Goal: Task Accomplishment & Management: Use online tool/utility

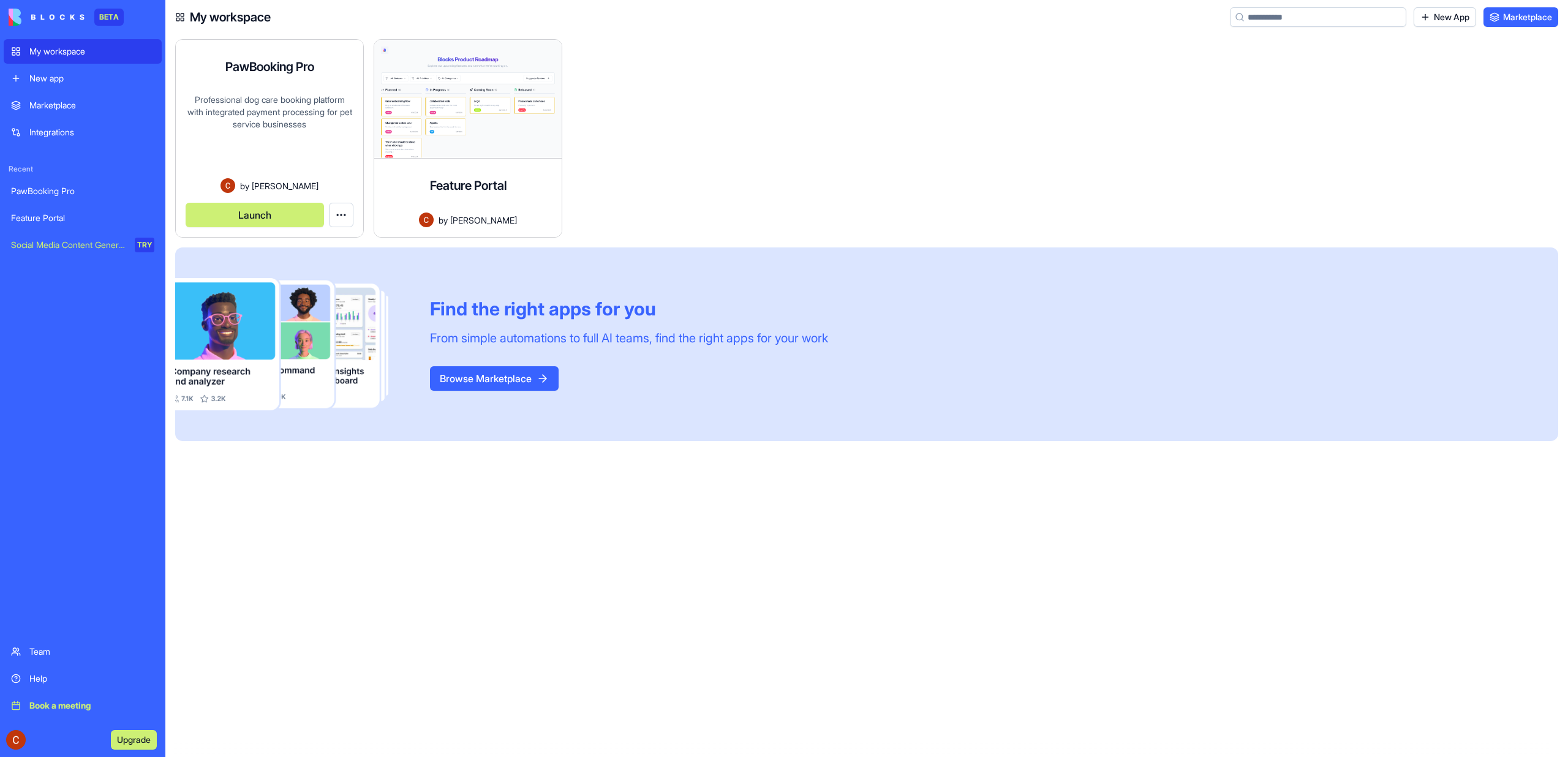
click at [276, 126] on div "Professional dog care booking platform with integrated payment processing for p…" at bounding box center [269, 136] width 168 height 85
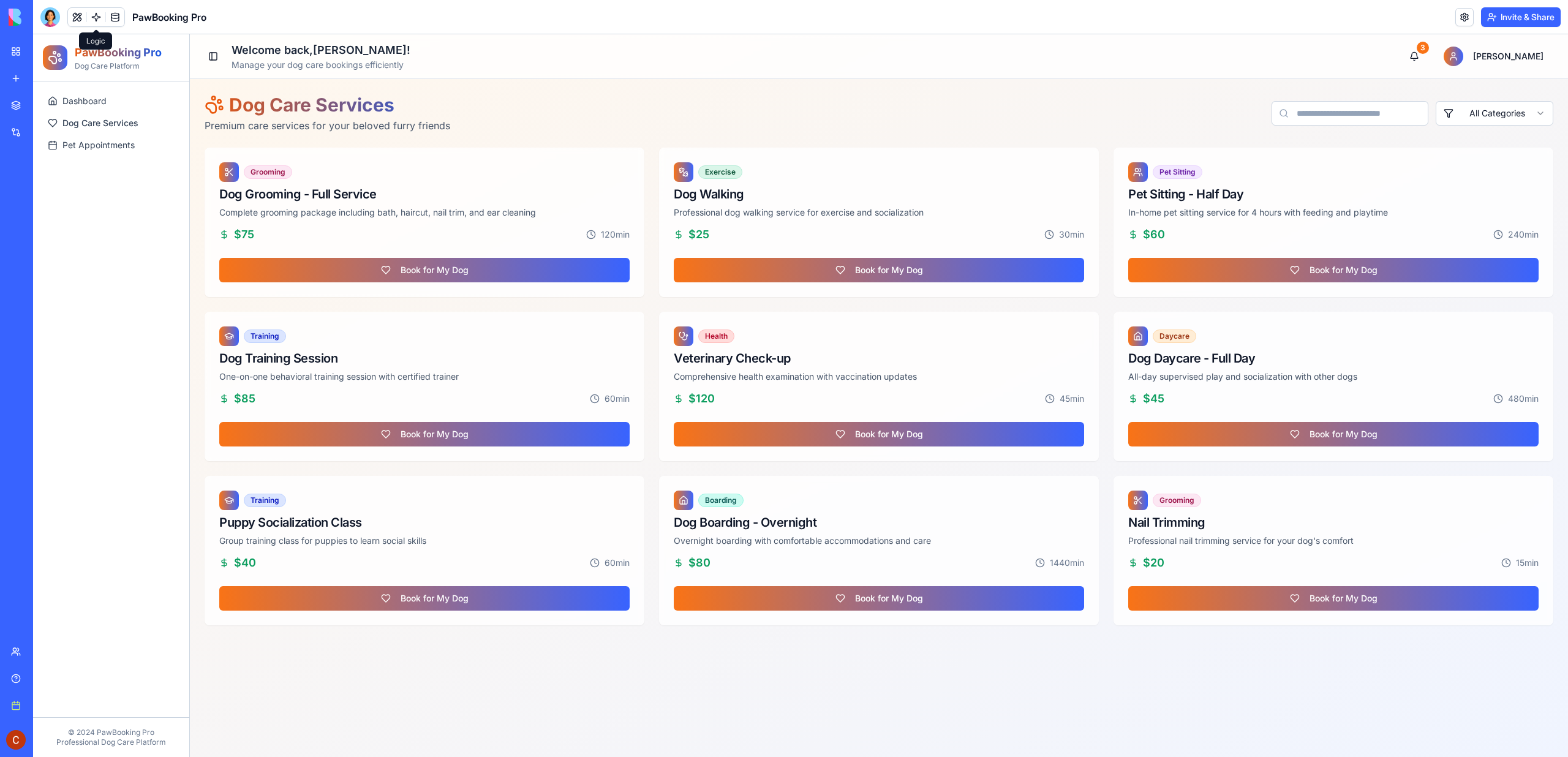
click at [95, 19] on link at bounding box center [95, 17] width 18 height 18
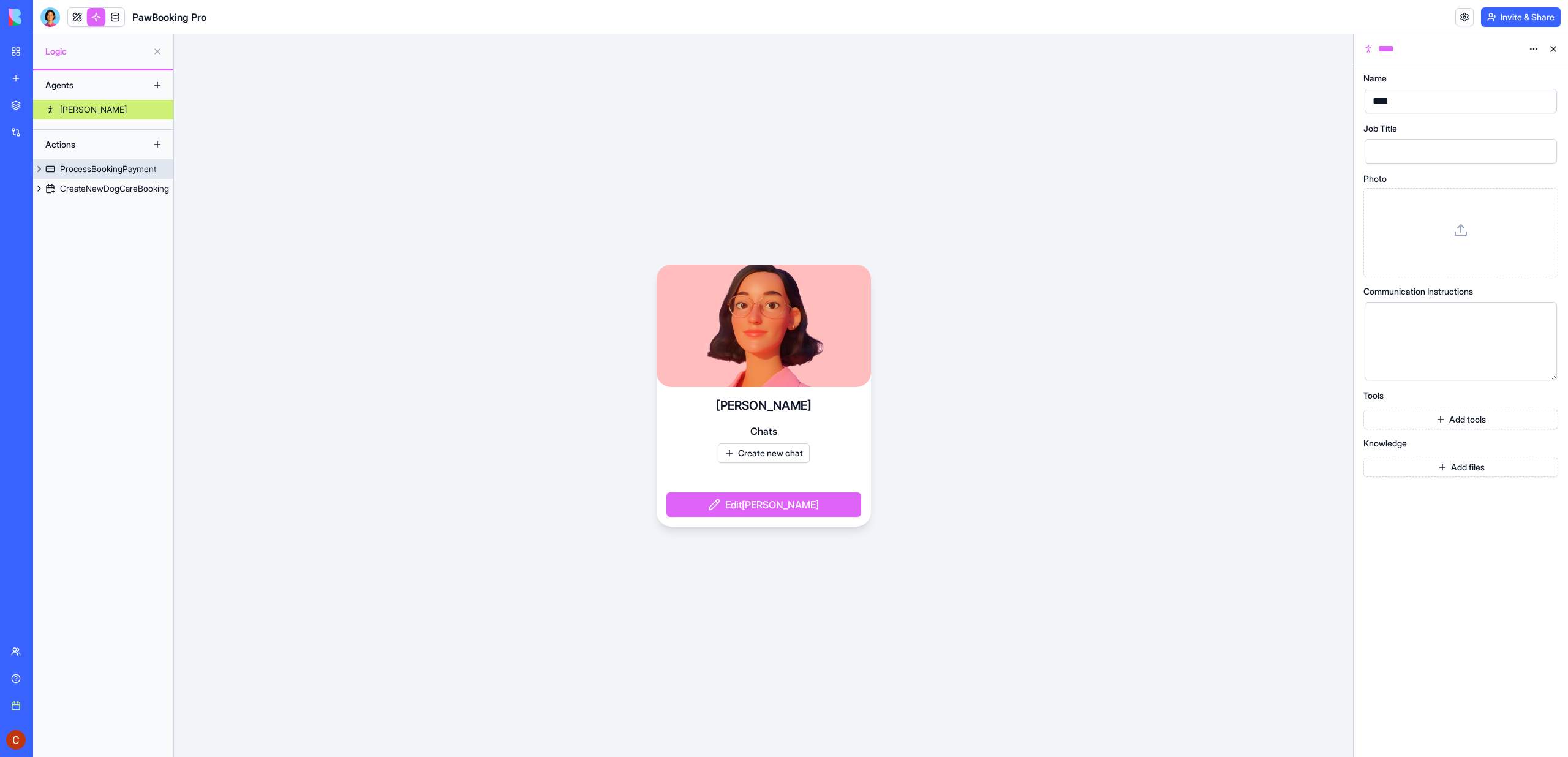
click at [100, 178] on link "ProcessBookingPayment" at bounding box center [103, 169] width 140 height 19
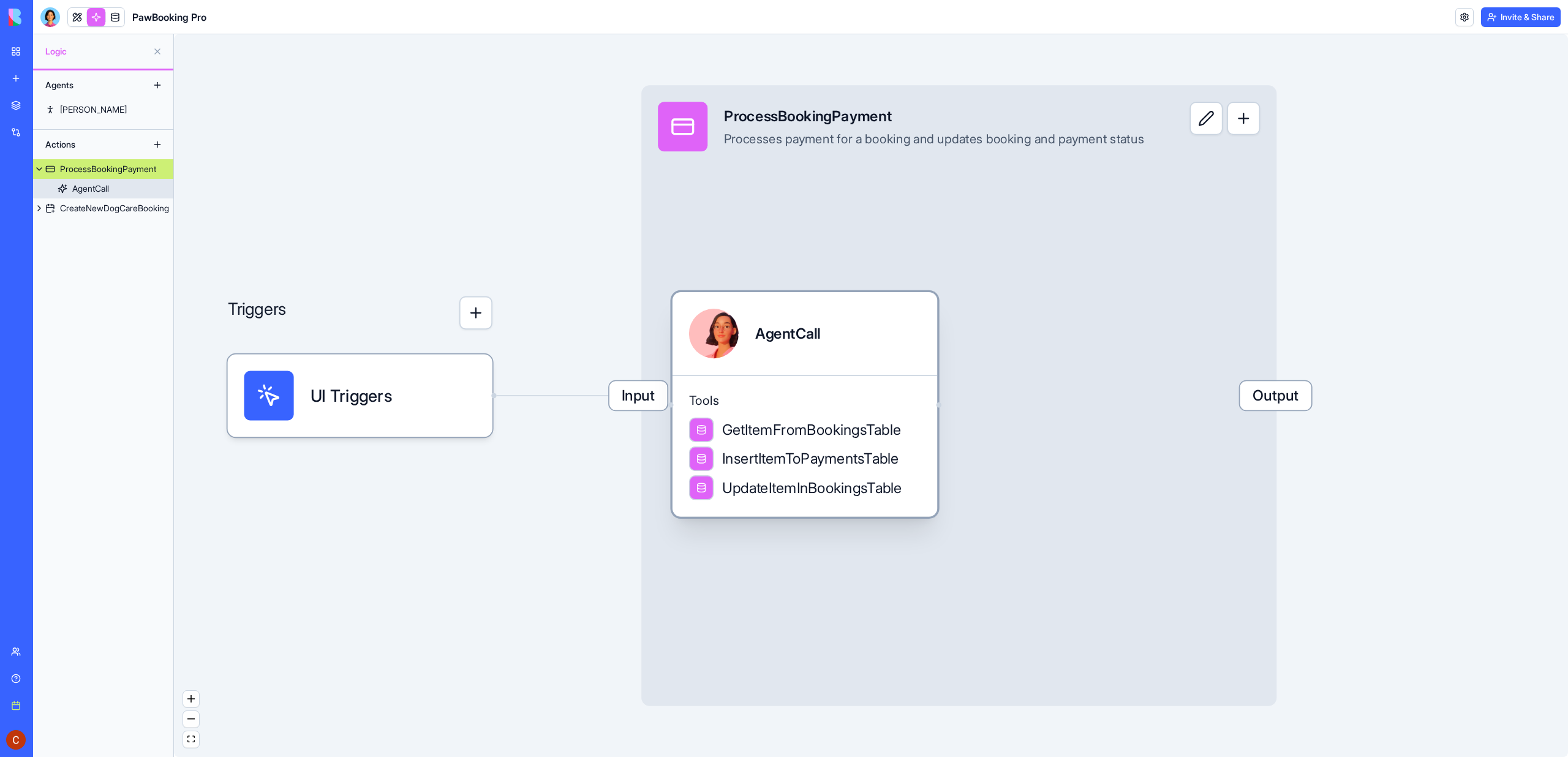
click at [864, 372] on div "AgentCall" at bounding box center [805, 334] width 264 height 83
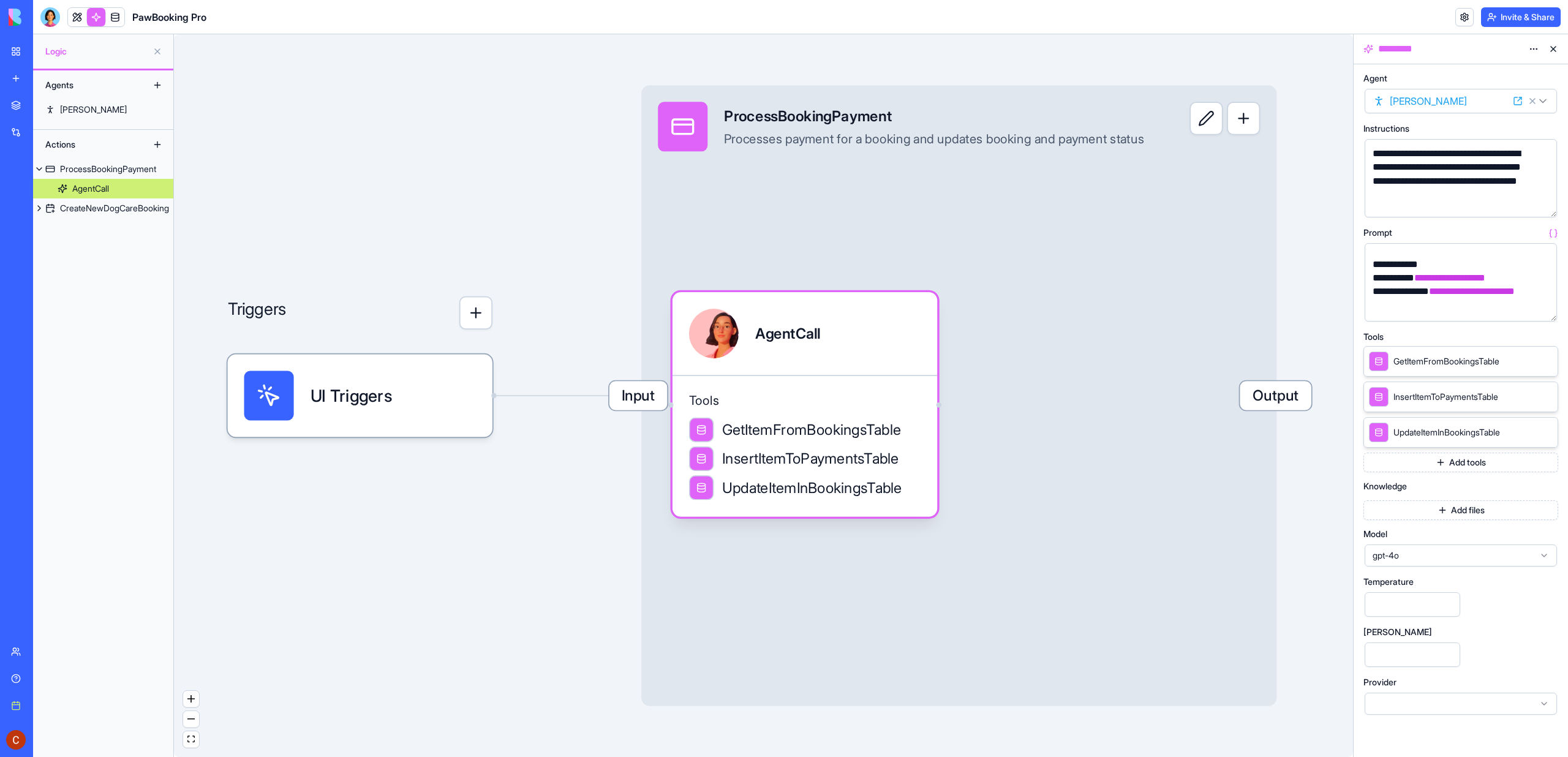
scroll to position [298, 0]
click at [48, 12] on div at bounding box center [50, 17] width 19 height 19
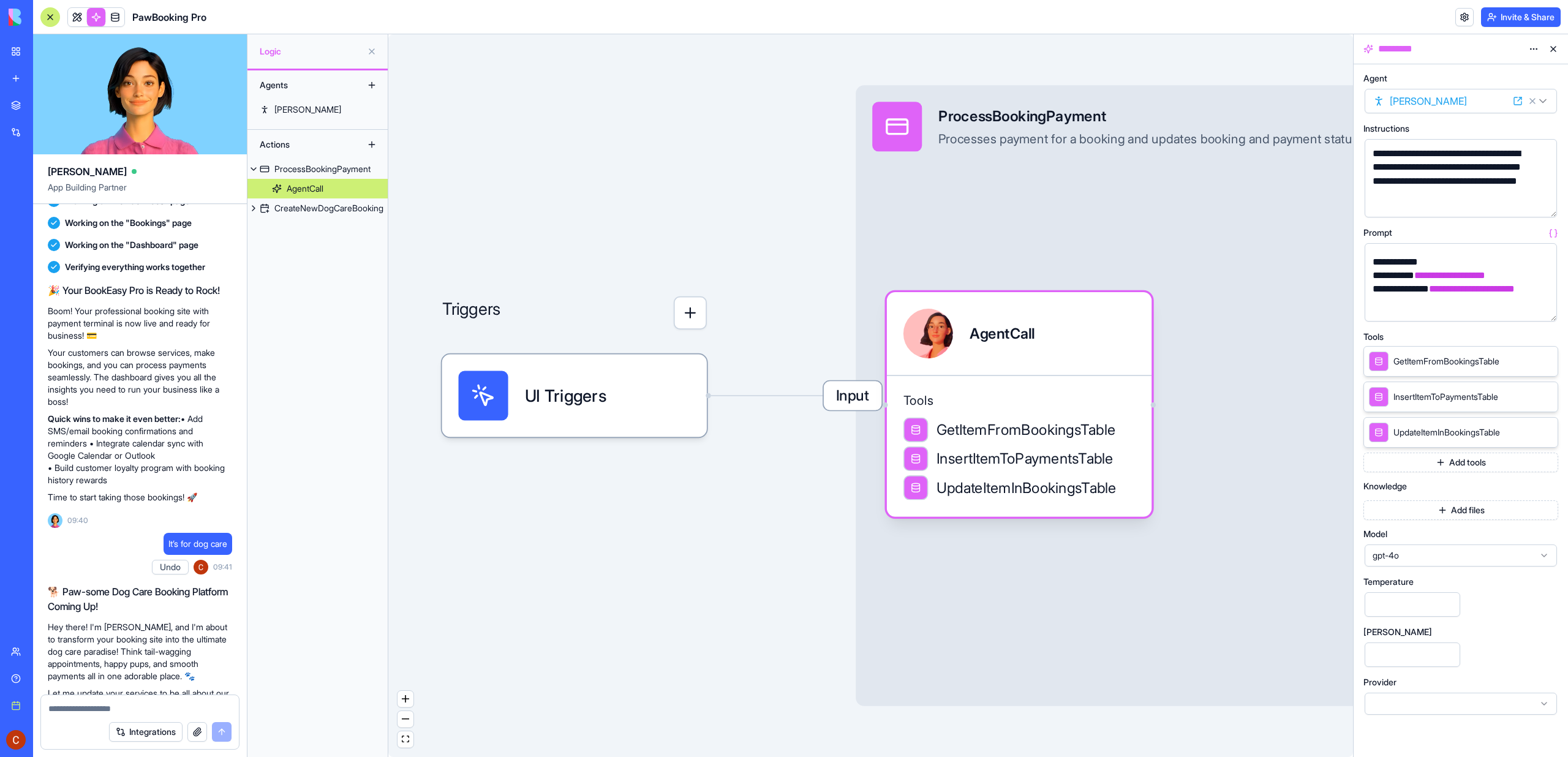
scroll to position [0, 0]
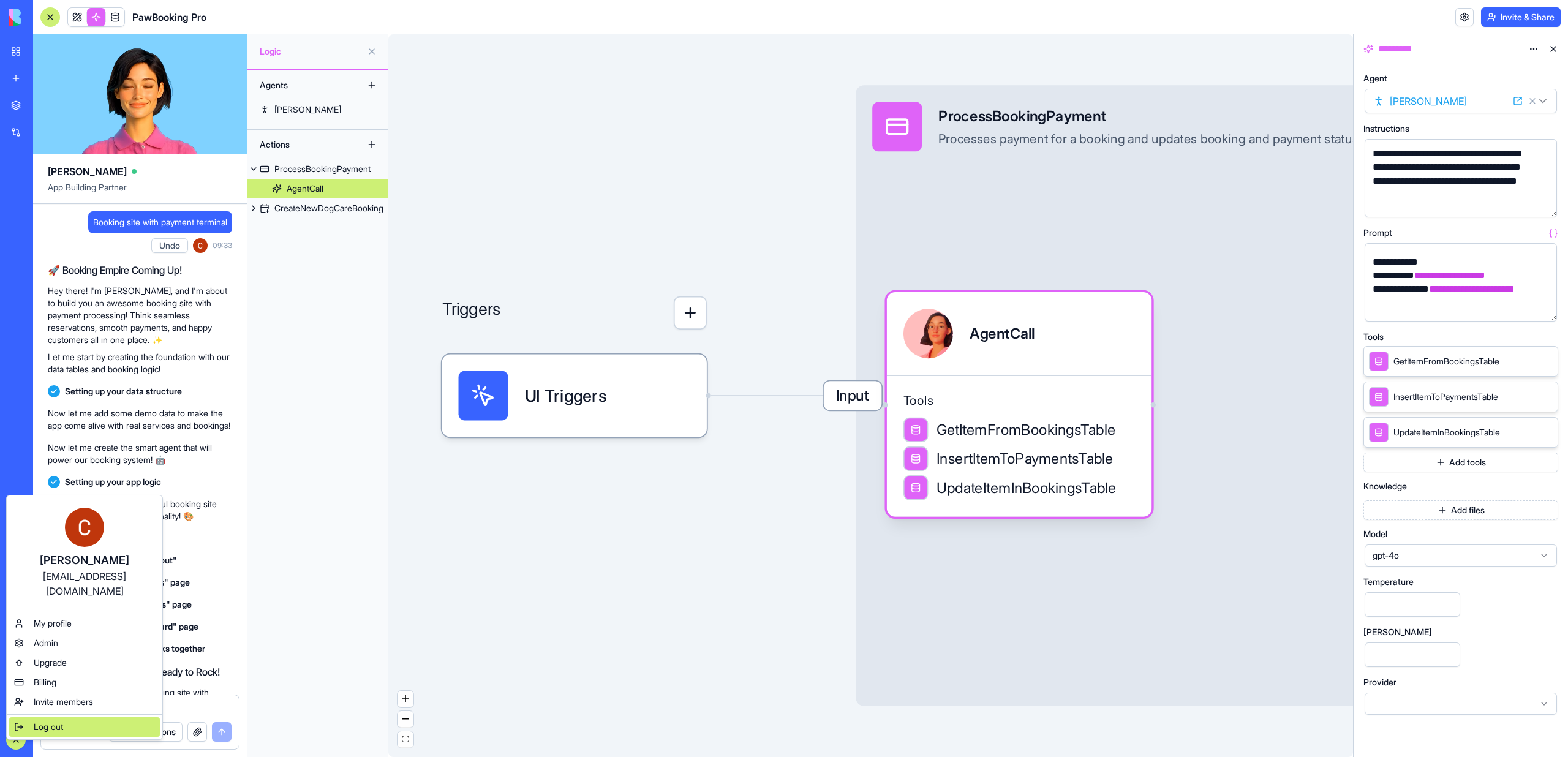
click at [37, 721] on span "Log out" at bounding box center [48, 727] width 30 height 13
